Goal: Information Seeking & Learning: Check status

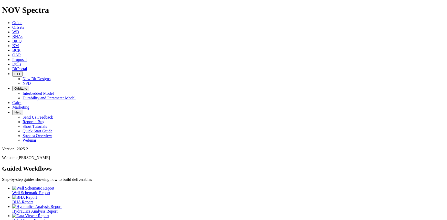
click at [12, 62] on icon at bounding box center [12, 64] width 0 height 4
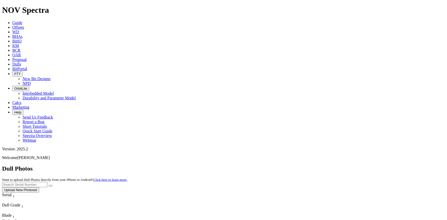
click at [47, 182] on input "text" at bounding box center [24, 184] width 45 height 5
type input "A319893"
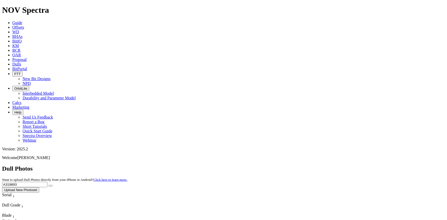
click at [48, 185] on button "submit" at bounding box center [50, 186] width 4 height 2
drag, startPoint x: 346, startPoint y: 25, endPoint x: 308, endPoint y: 23, distance: 37.4
click at [308, 165] on div "Dull Photos Want to upload Dull Photos directly from your iPhone or Android? Cl…" at bounding box center [223, 178] width 443 height 27
click at [24, 25] on span "Offsets" at bounding box center [18, 27] width 12 height 4
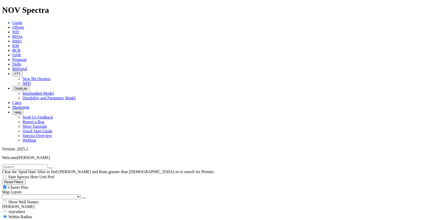
drag, startPoint x: 60, startPoint y: 23, endPoint x: 61, endPoint y: 26, distance: 3.3
click at [47, 164] on input "text" at bounding box center [24, 166] width 45 height 5
click at [33, 164] on input "text" at bounding box center [24, 166] width 45 height 5
type input "54"
click at [53, 167] on button "submit" at bounding box center [55, 168] width 4 height 2
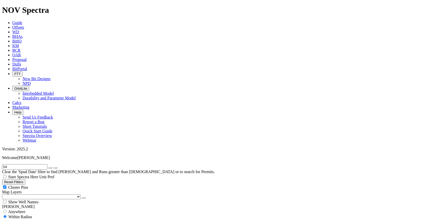
select select "12.25"
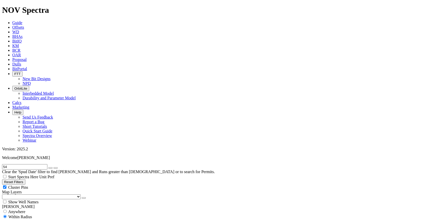
checkbox input "false"
select select "? number:12.25 ?"
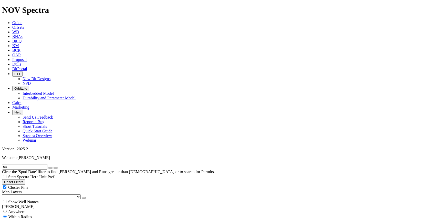
type input "[DATE]"
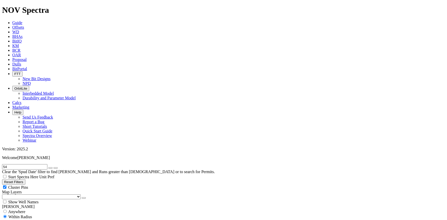
select select "? number:6.75 ?"
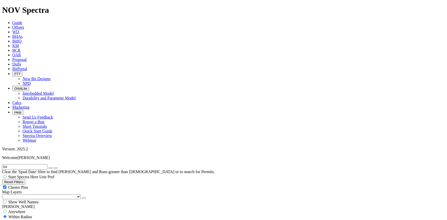
click at [50, 168] on icon "button" at bounding box center [50, 168] width 0 height 0
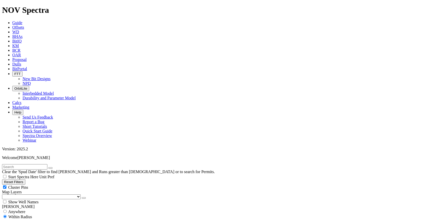
scroll to position [233, 0]
select select
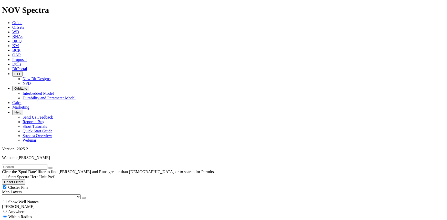
scroll to position [186, 0]
select select "? number:6.75 ?"
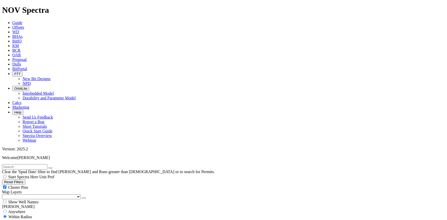
scroll to position [326, 0]
click at [21, 62] on link "Dulls" at bounding box center [16, 64] width 9 height 4
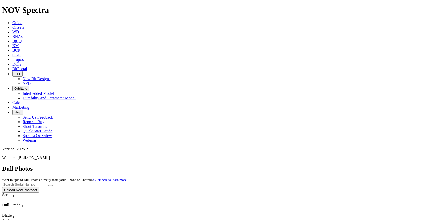
click at [24, 25] on span "Offsets" at bounding box center [18, 27] width 12 height 4
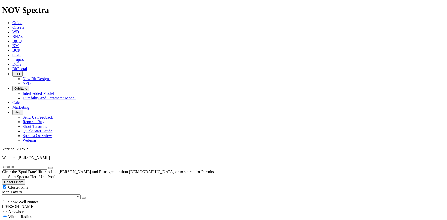
click at [35, 164] on input "text" at bounding box center [24, 166] width 45 height 5
paste input "A321941"
type input "A321941"
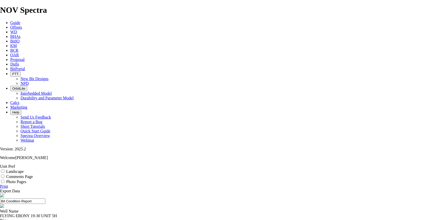
click at [4, 169] on input "Landscape" at bounding box center [2, 170] width 3 height 3
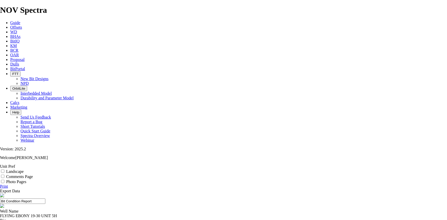
checkbox input "true"
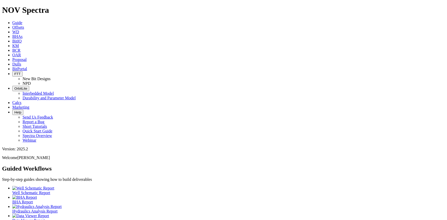
click at [21, 62] on span "Dulls" at bounding box center [16, 64] width 9 height 4
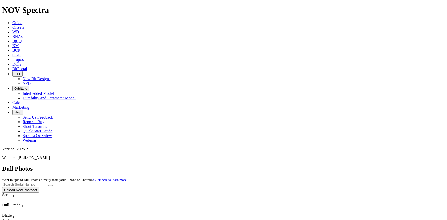
click at [47, 182] on input "text" at bounding box center [24, 184] width 45 height 5
paste input "A321941"
type input "A321941"
click at [48, 185] on button "submit" at bounding box center [50, 186] width 4 height 2
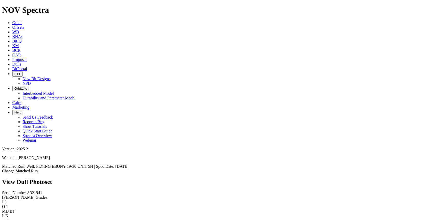
click at [38, 169] on link "Change Matched Run" at bounding box center [20, 171] width 36 height 4
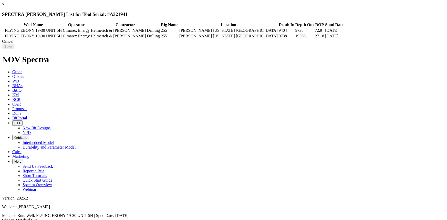
click at [3, 36] on icon at bounding box center [3, 36] width 0 height 0
click at [4, 6] on link "×" at bounding box center [3, 4] width 2 height 4
